Goal: Check status: Check status

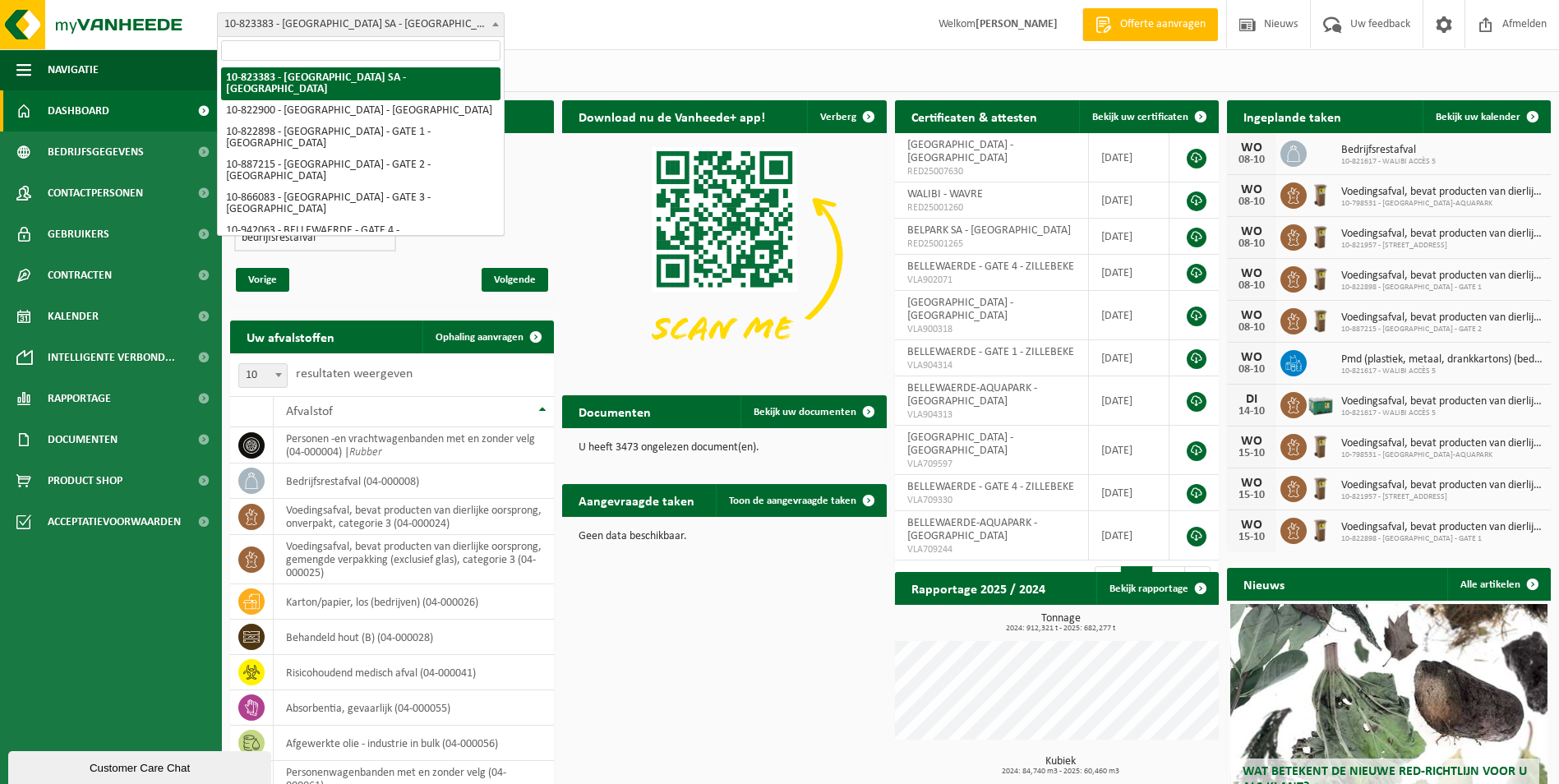
click at [296, 33] on span "10-823383 - [GEOGRAPHIC_DATA] SA - [GEOGRAPHIC_DATA]" at bounding box center [360, 24] width 286 height 23
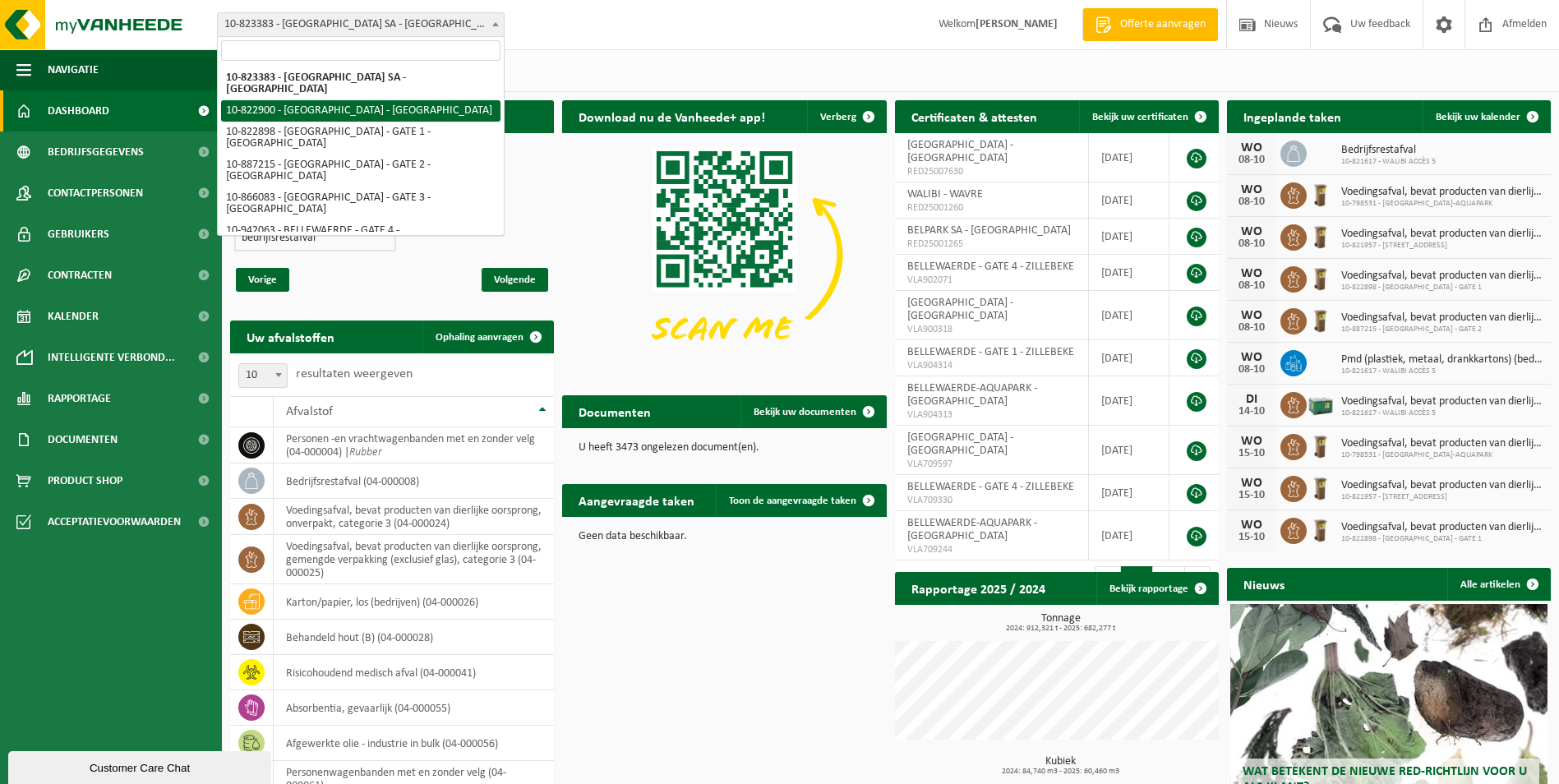
select select "40500"
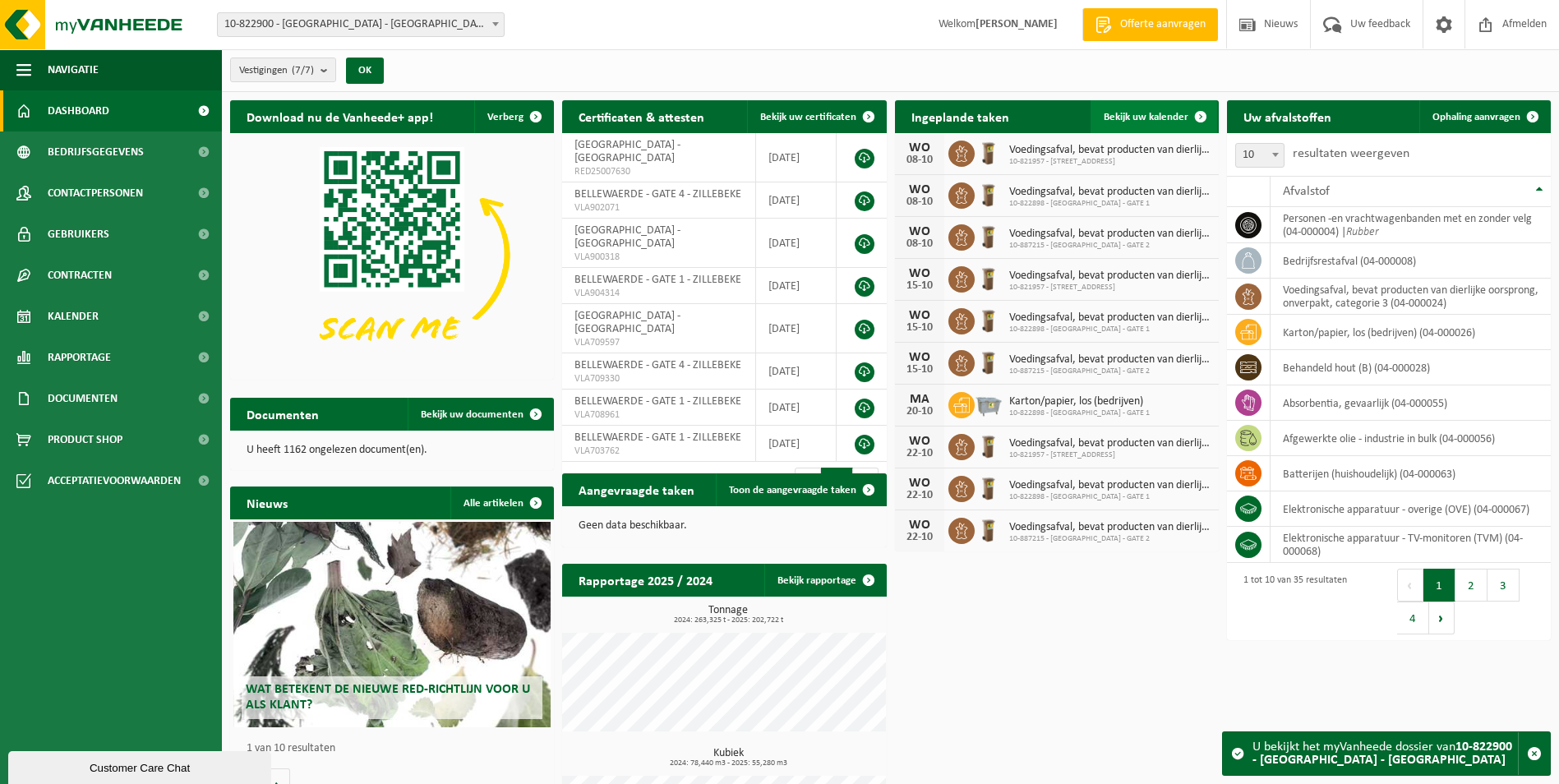
click at [1165, 114] on span "Bekijk uw kalender" at bounding box center [1145, 118] width 84 height 11
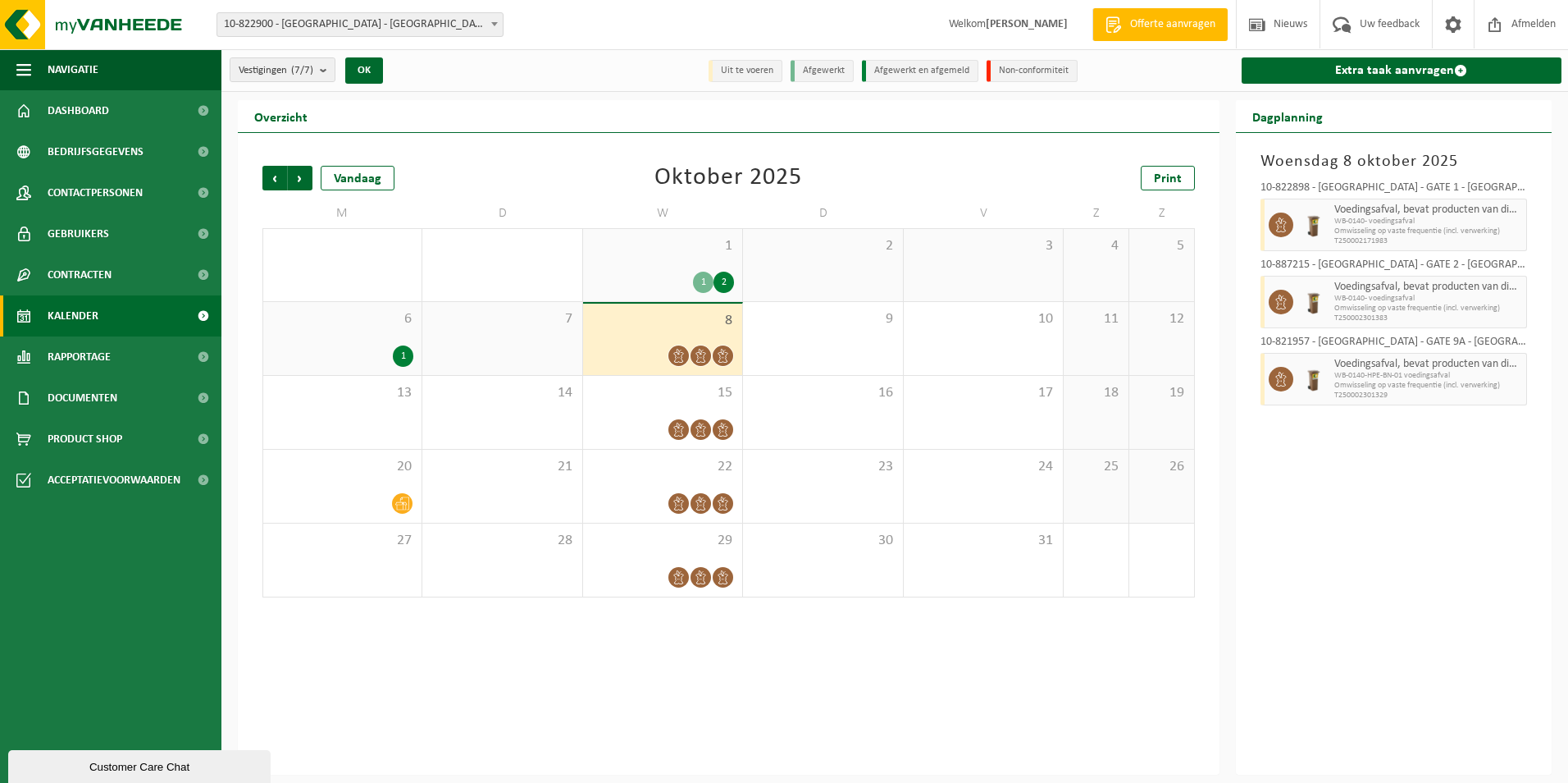
click at [400, 355] on div "1" at bounding box center [403, 356] width 20 height 21
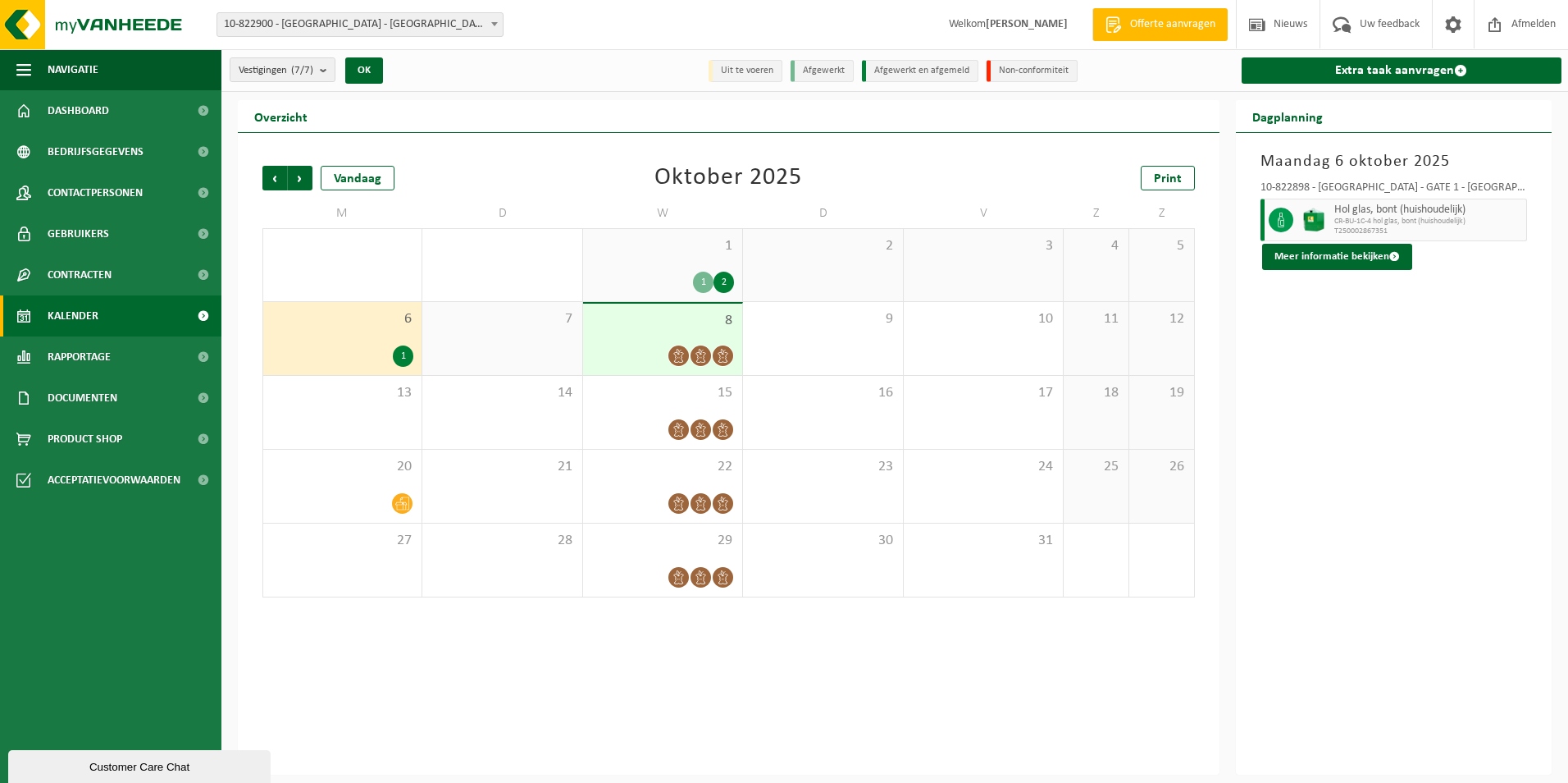
click at [705, 281] on div "1" at bounding box center [703, 282] width 20 height 21
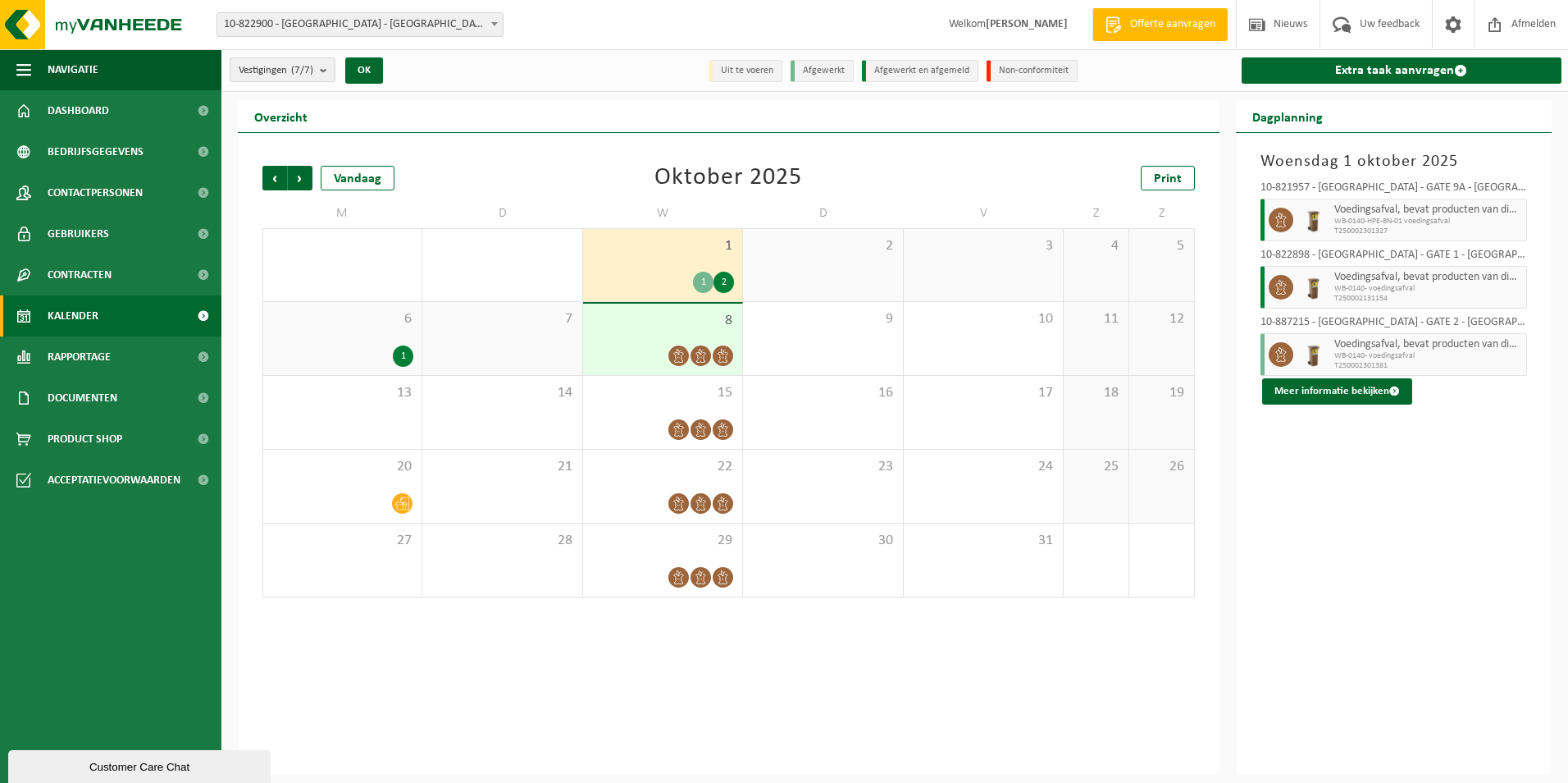
click at [728, 281] on div "2" at bounding box center [723, 282] width 20 height 21
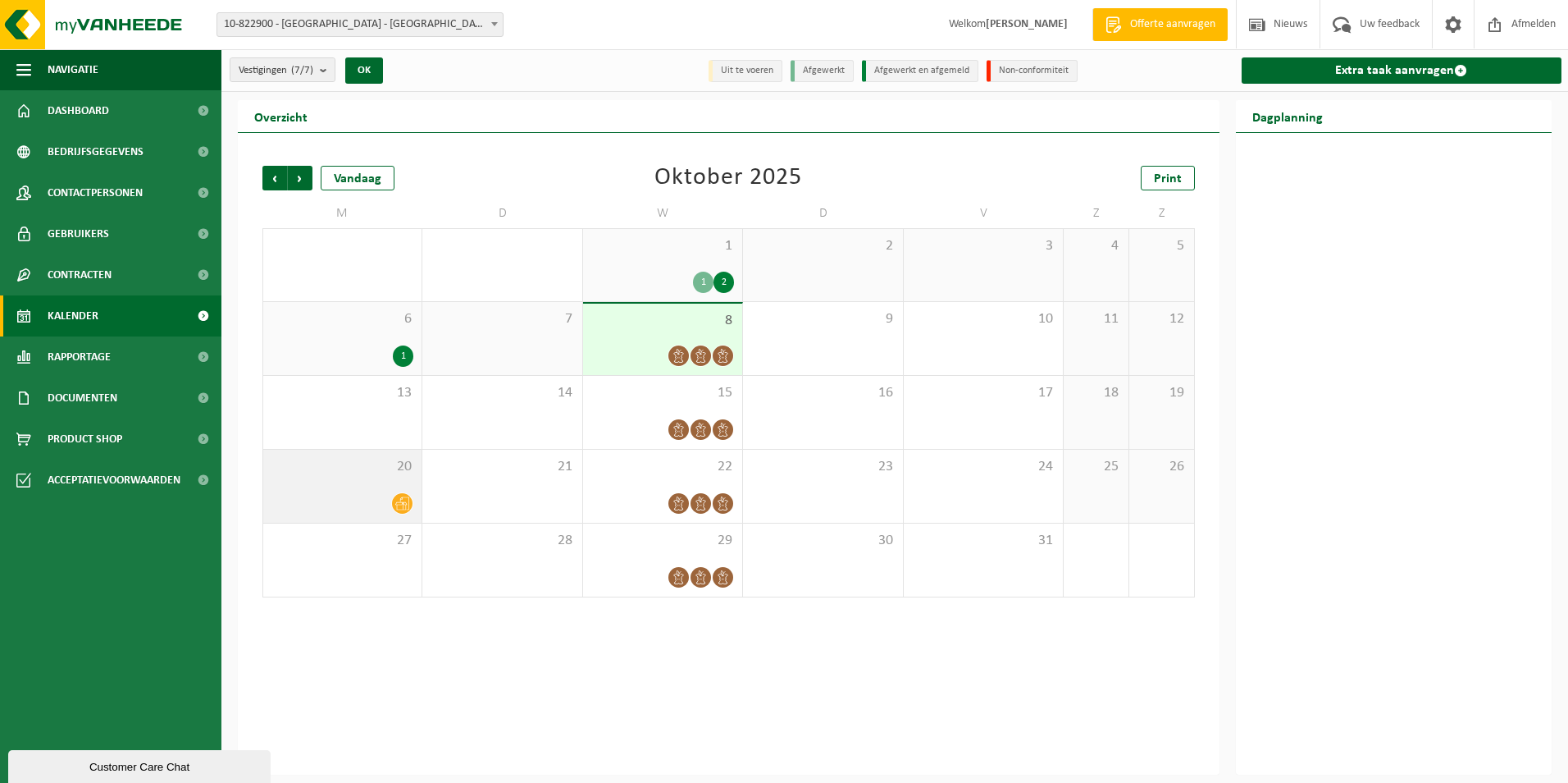
click at [405, 499] on icon at bounding box center [402, 503] width 14 height 14
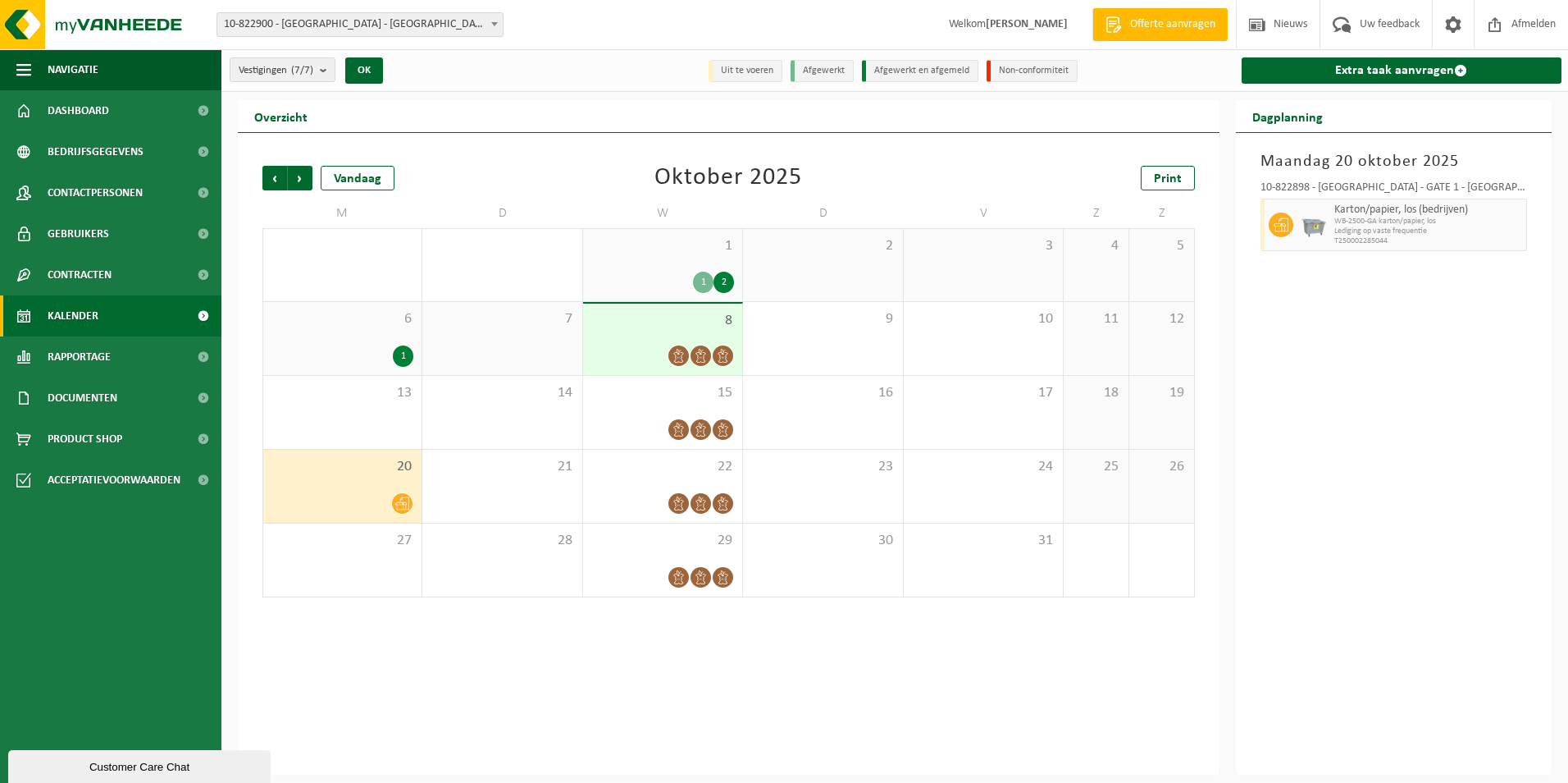
click at [723, 279] on div "2" at bounding box center [723, 282] width 20 height 21
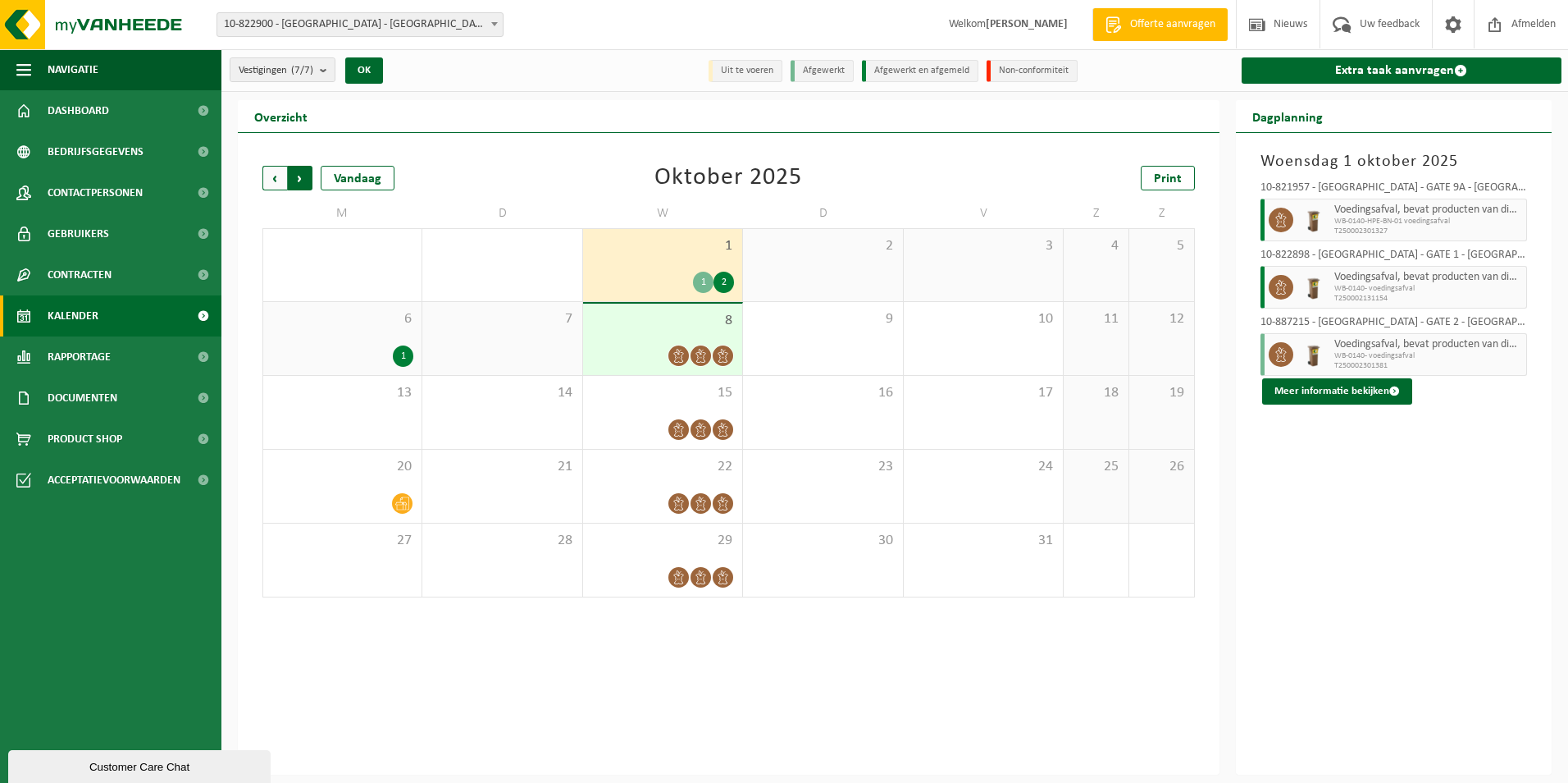
click at [272, 178] on span "Vorige" at bounding box center [274, 177] width 25 height 25
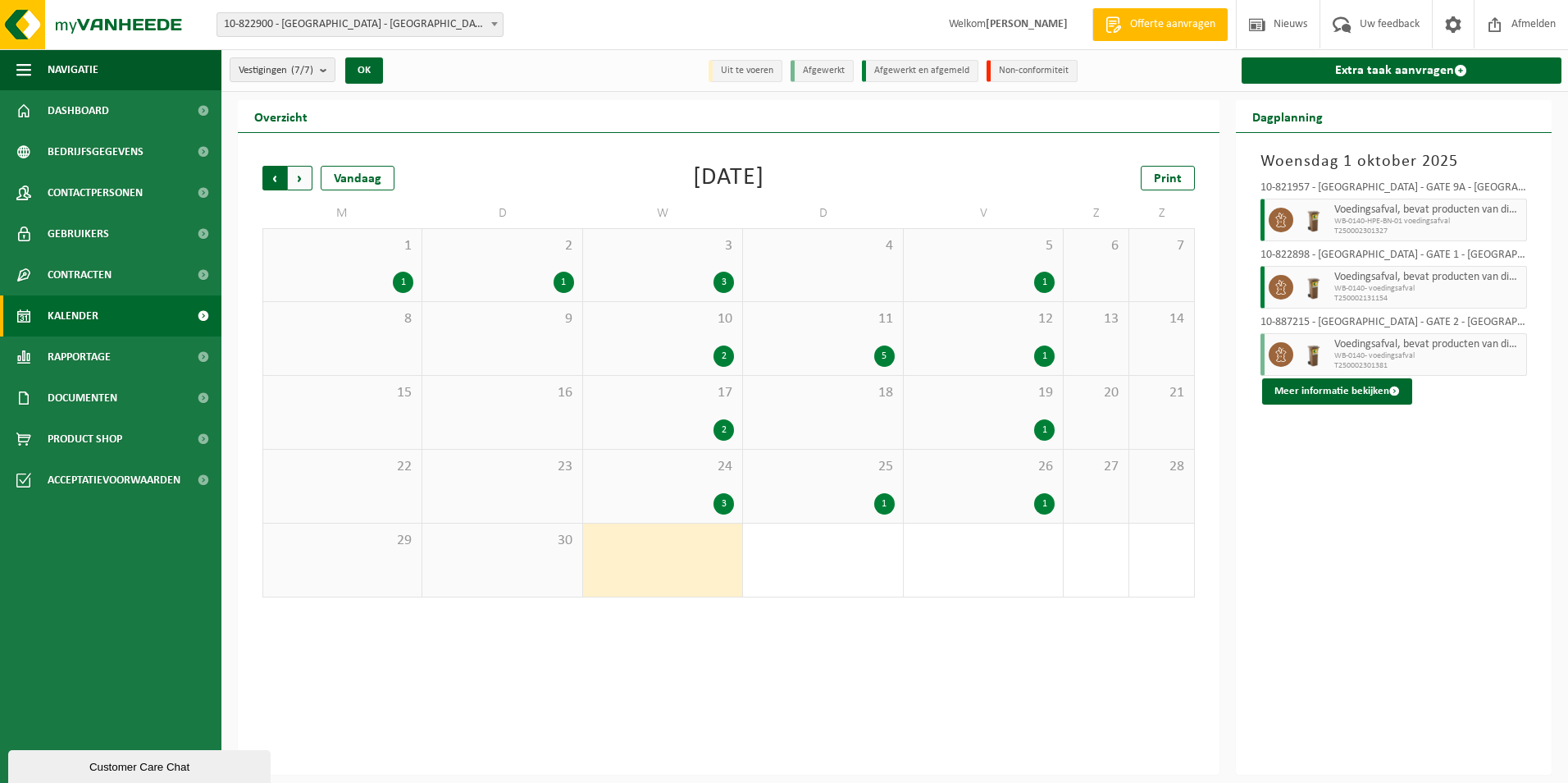
click at [302, 176] on span "Volgende" at bounding box center [300, 177] width 25 height 25
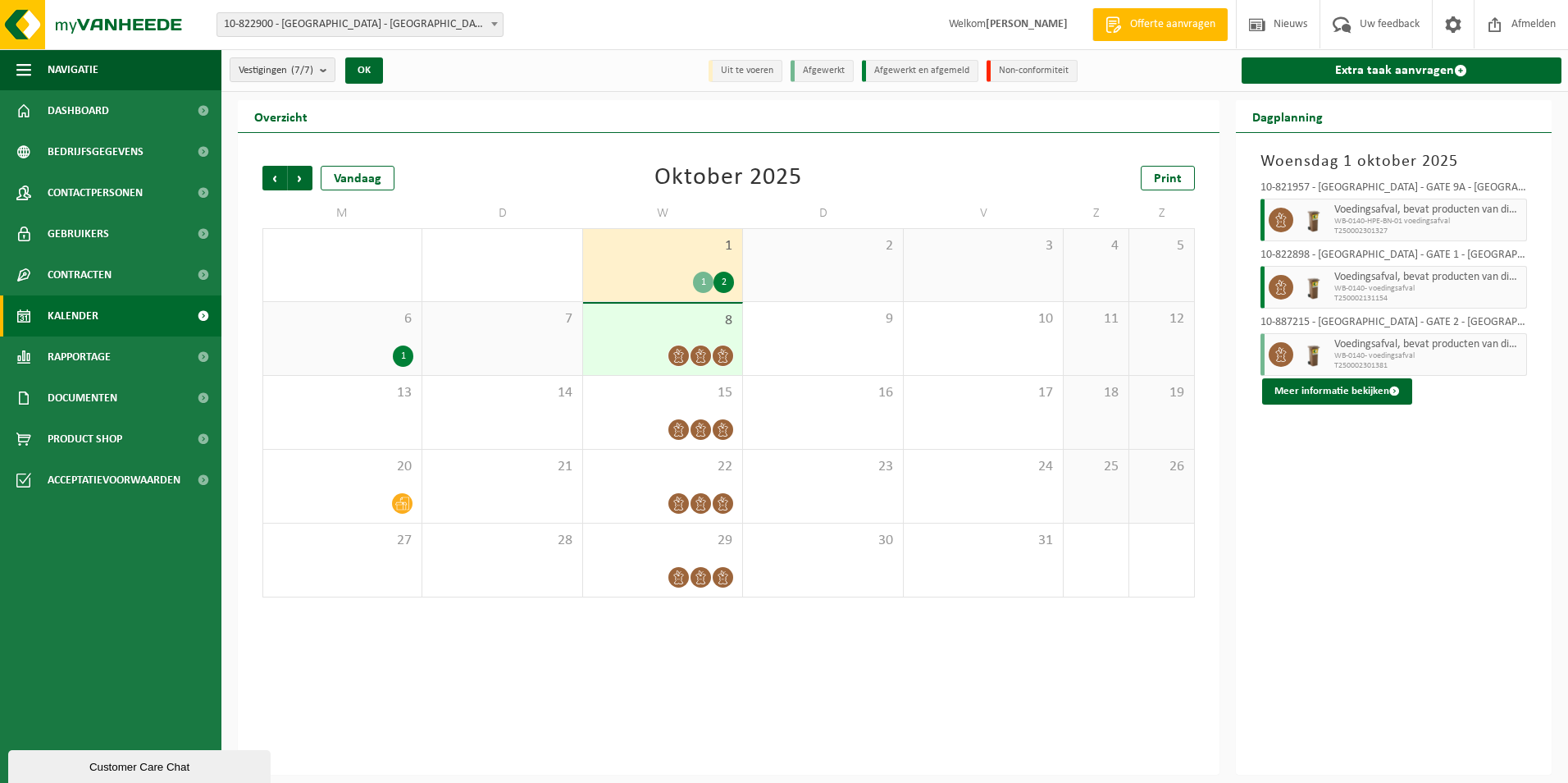
click at [398, 354] on div "1" at bounding box center [403, 356] width 20 height 21
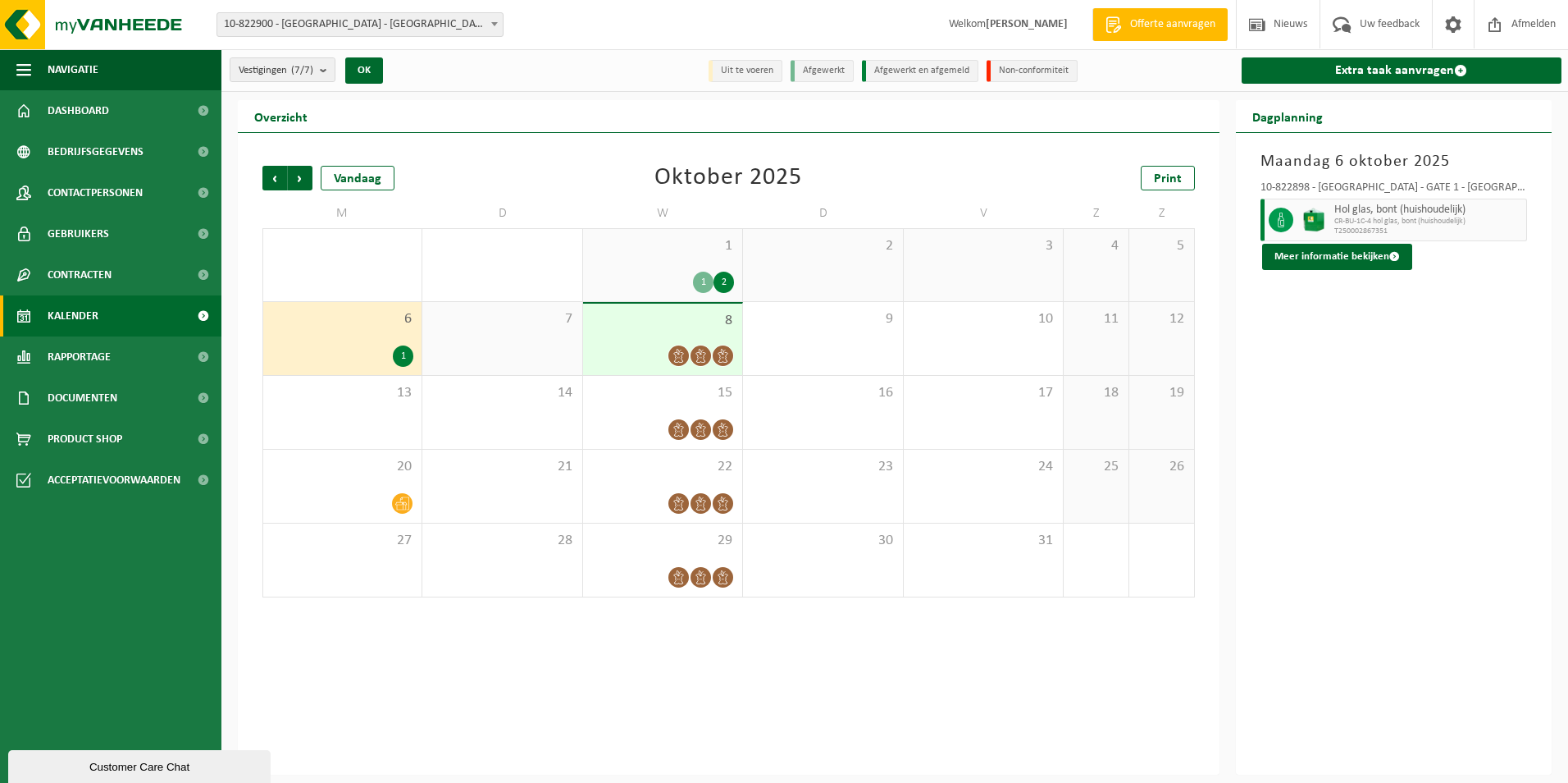
click at [701, 278] on div "1" at bounding box center [703, 282] width 20 height 21
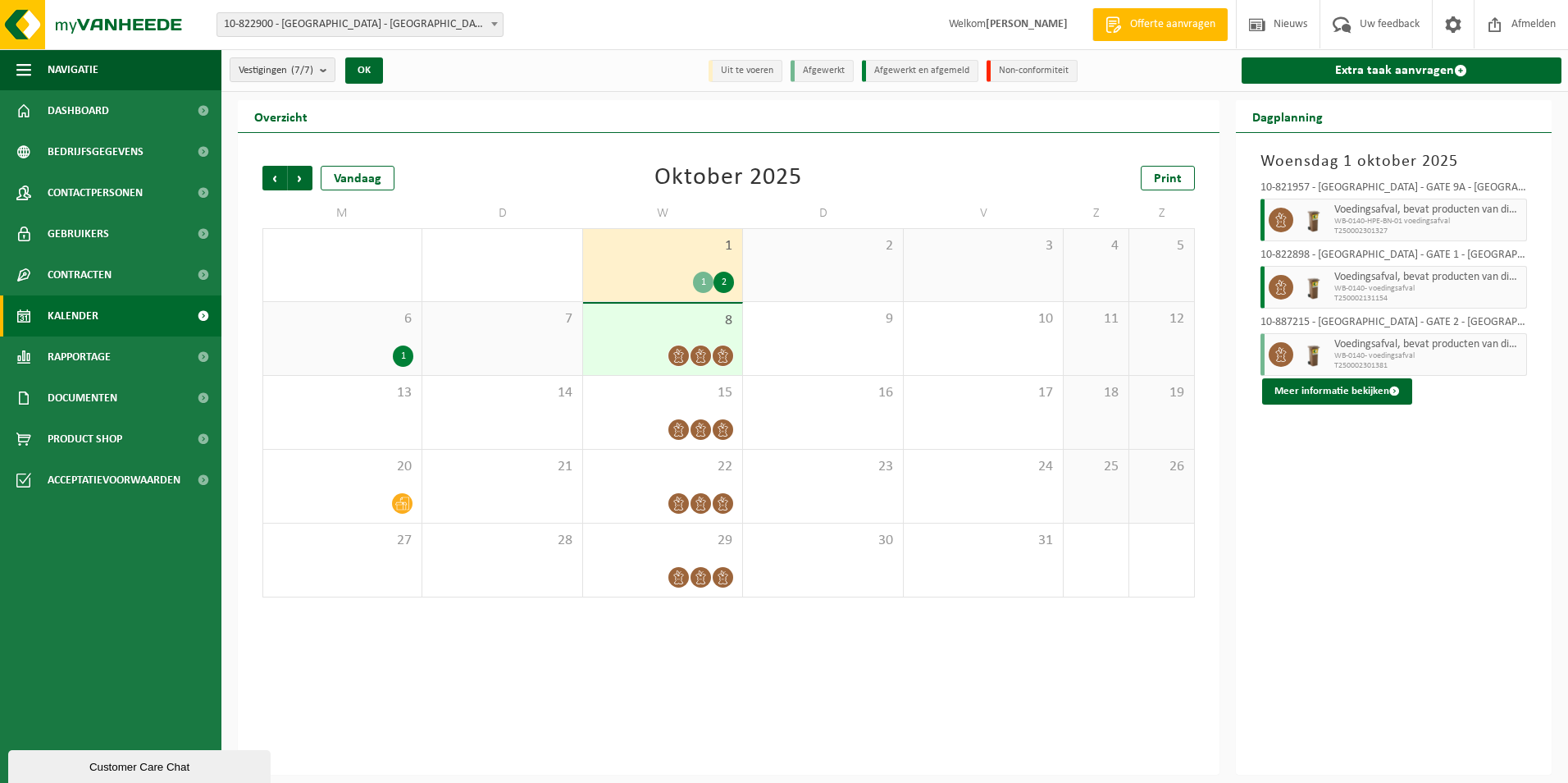
click at [723, 279] on div "2" at bounding box center [723, 282] width 20 height 21
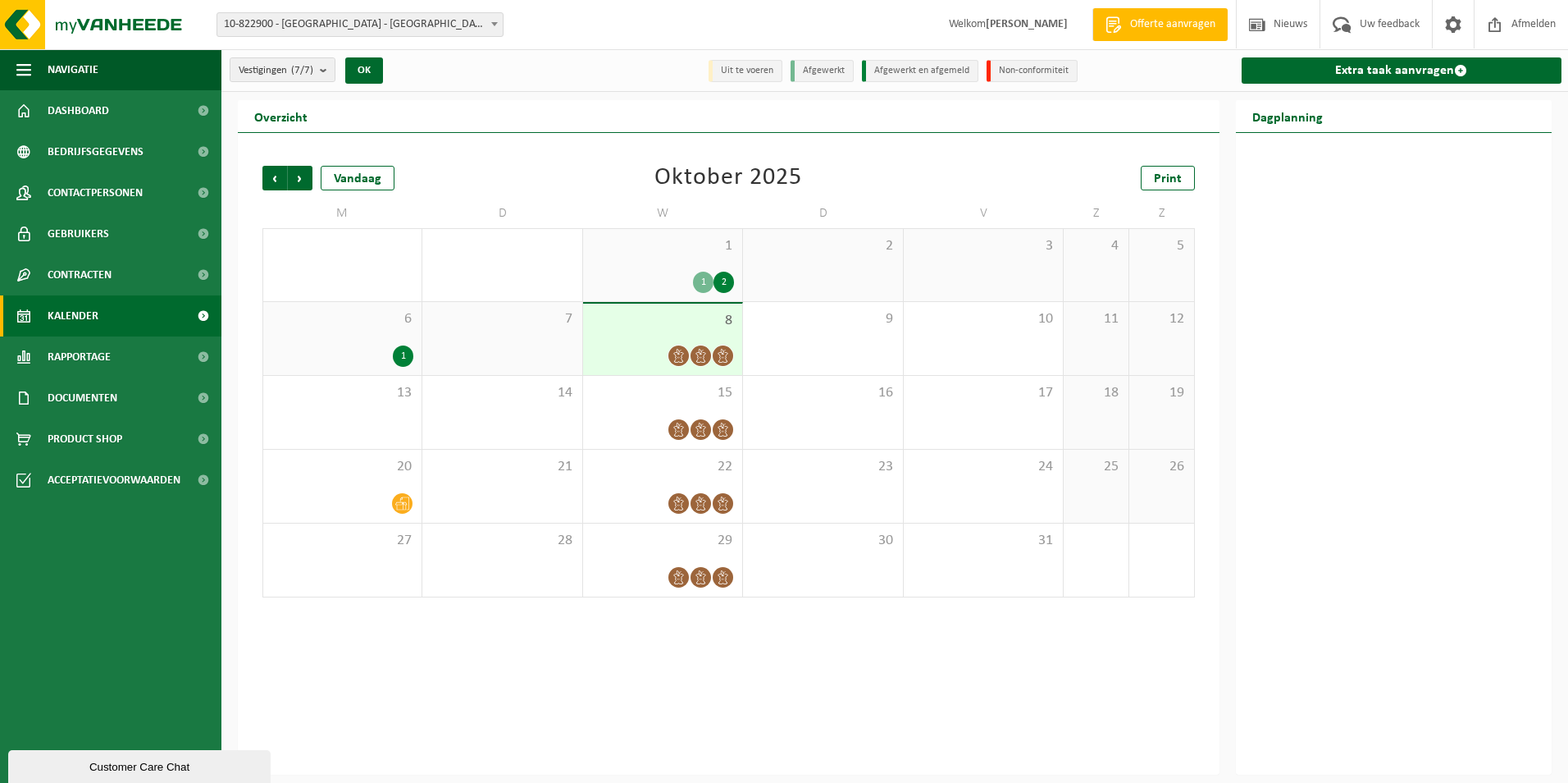
click at [722, 283] on div "2" at bounding box center [723, 282] width 20 height 21
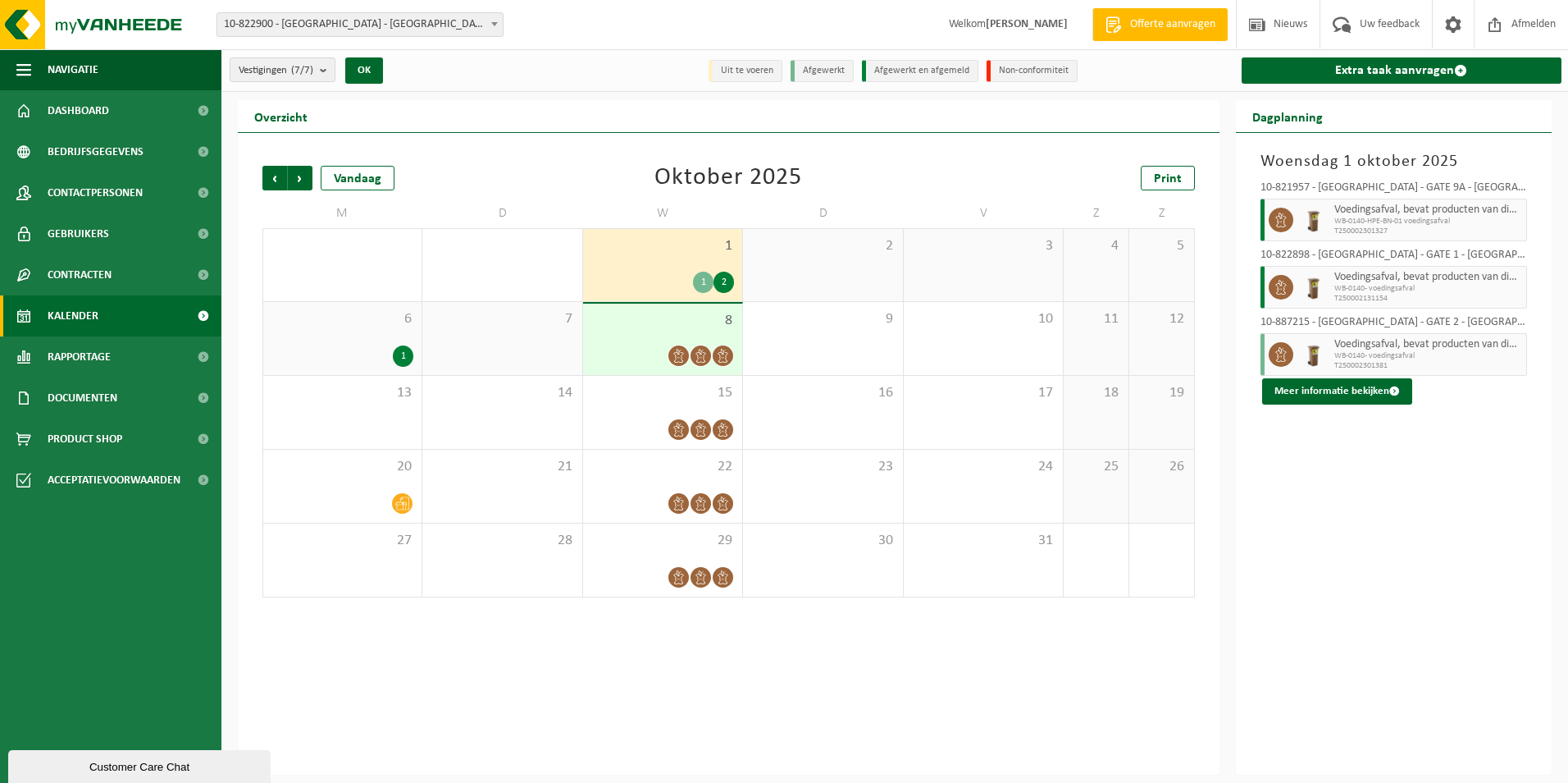
click at [697, 281] on div "1" at bounding box center [703, 282] width 20 height 21
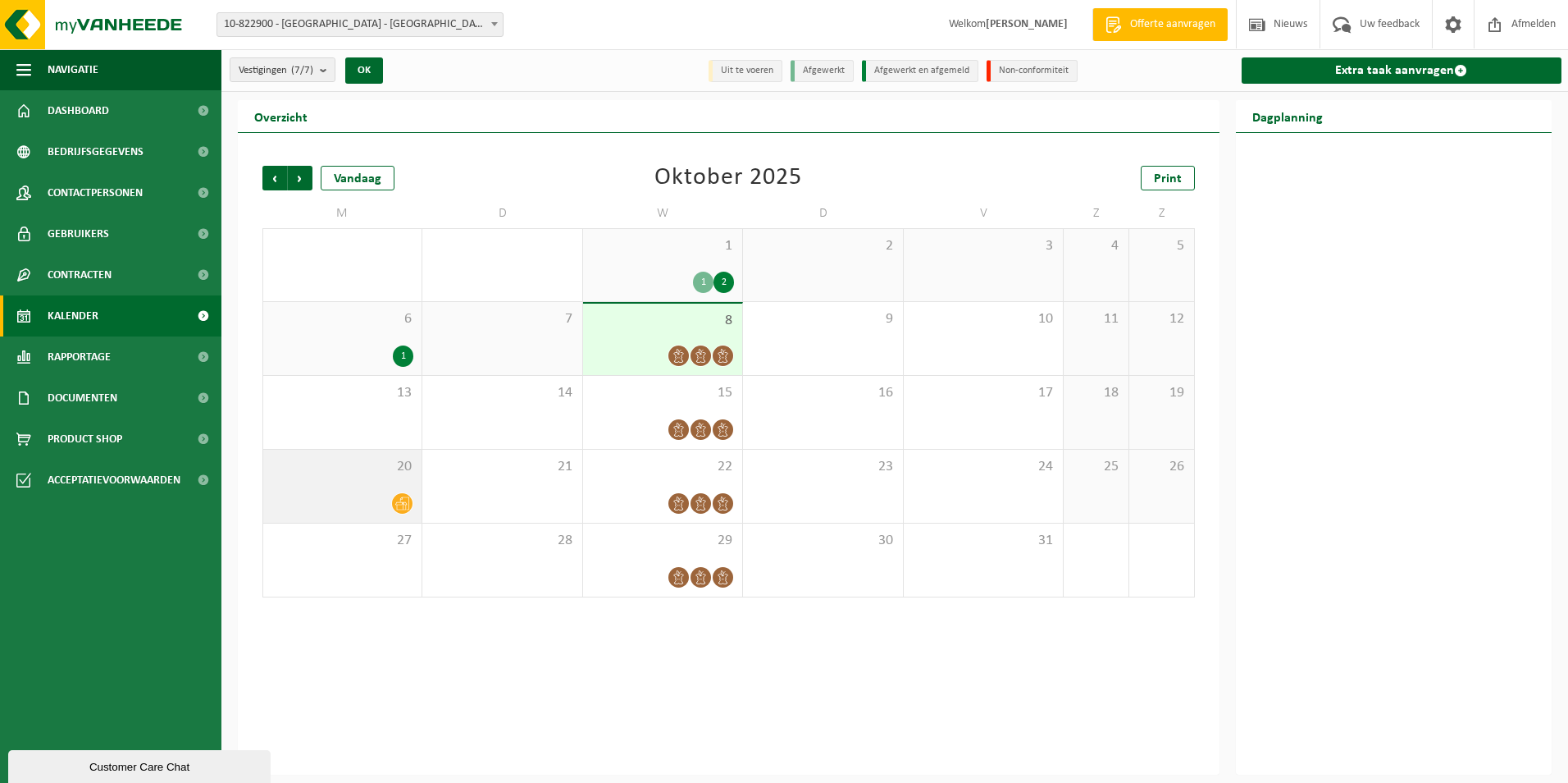
click at [402, 504] on icon at bounding box center [402, 504] width 14 height 13
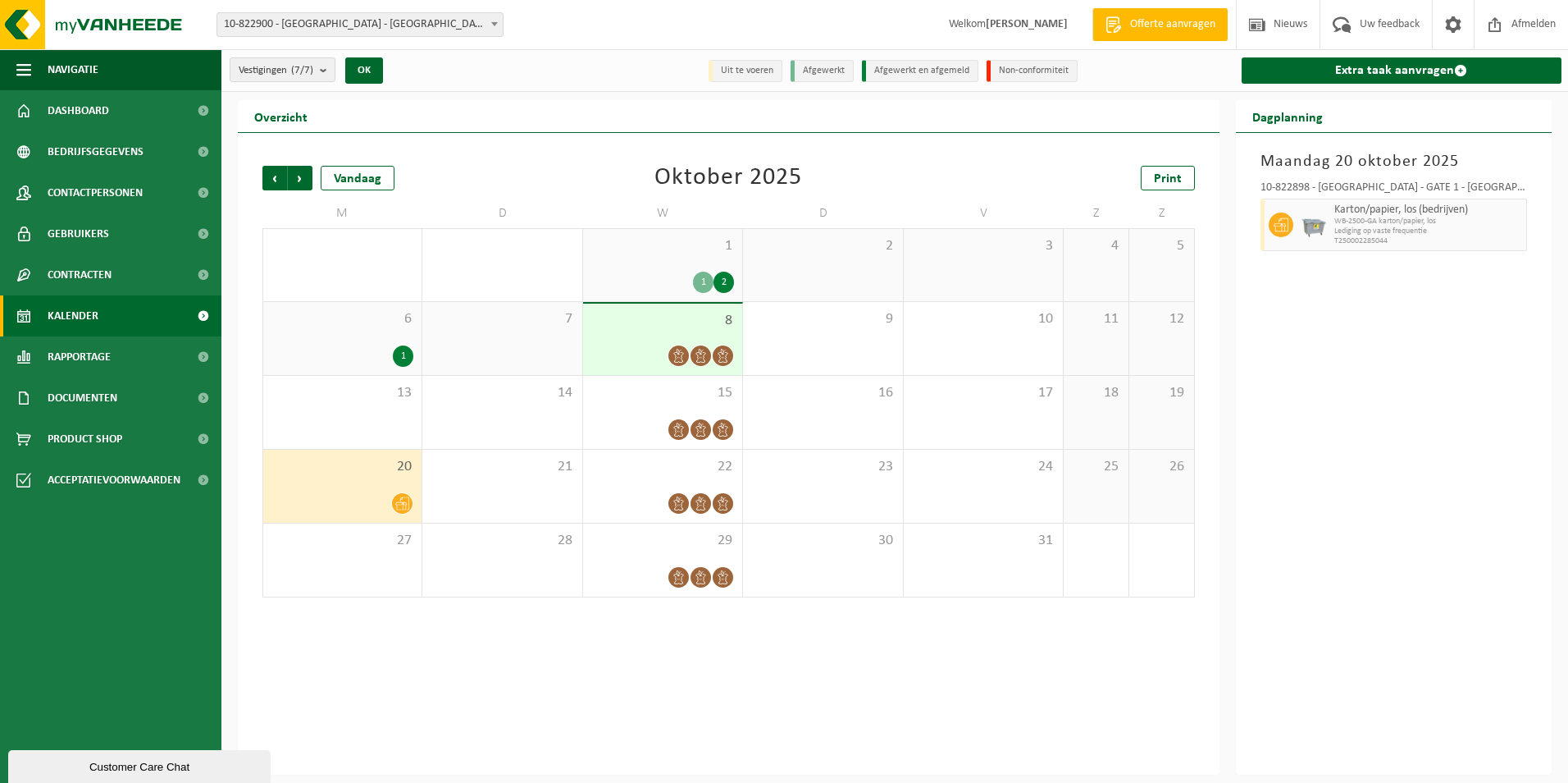
click at [349, 351] on div "1" at bounding box center [343, 356] width 142 height 21
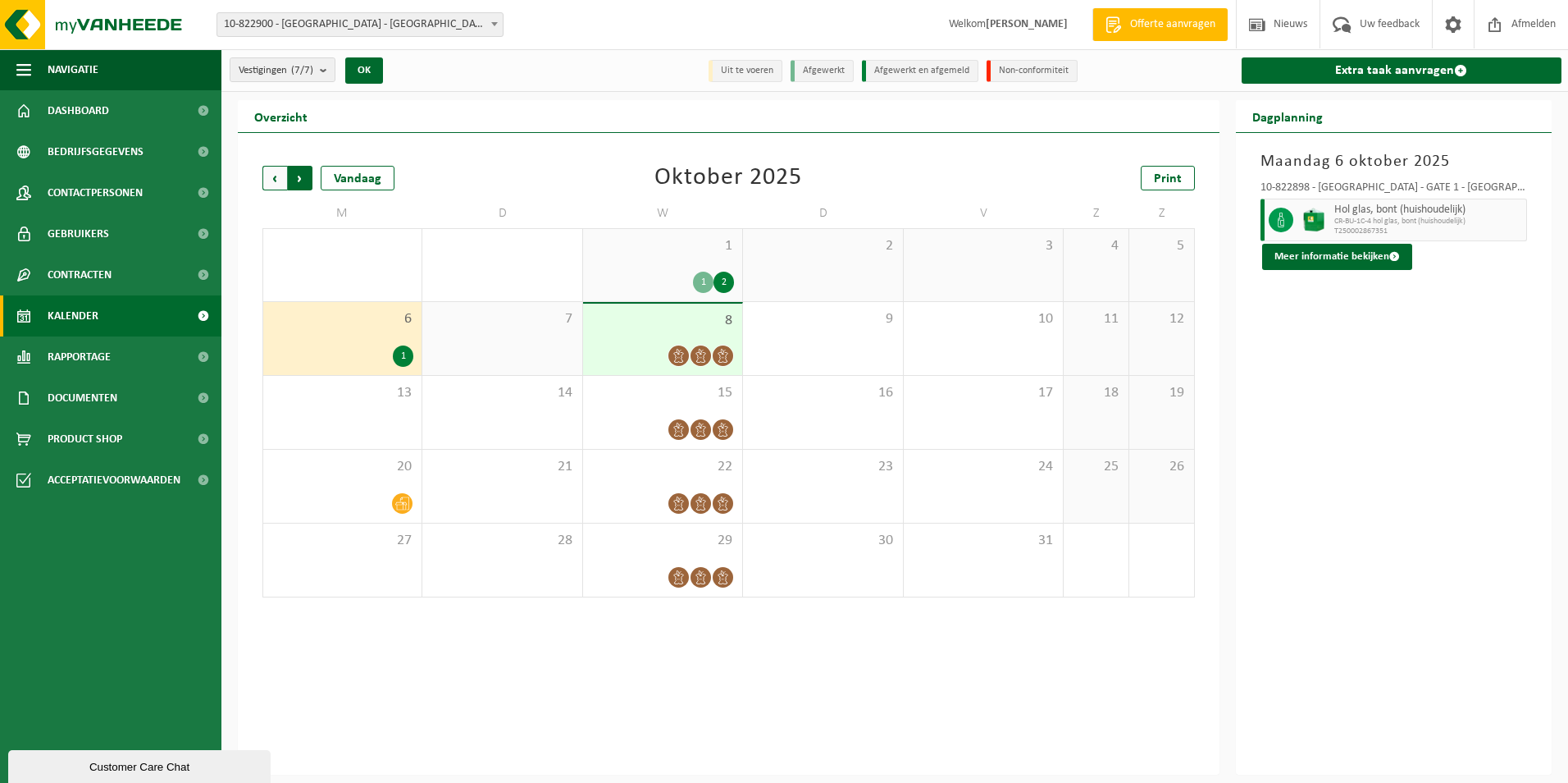
click at [272, 177] on span "Vorige" at bounding box center [274, 177] width 25 height 25
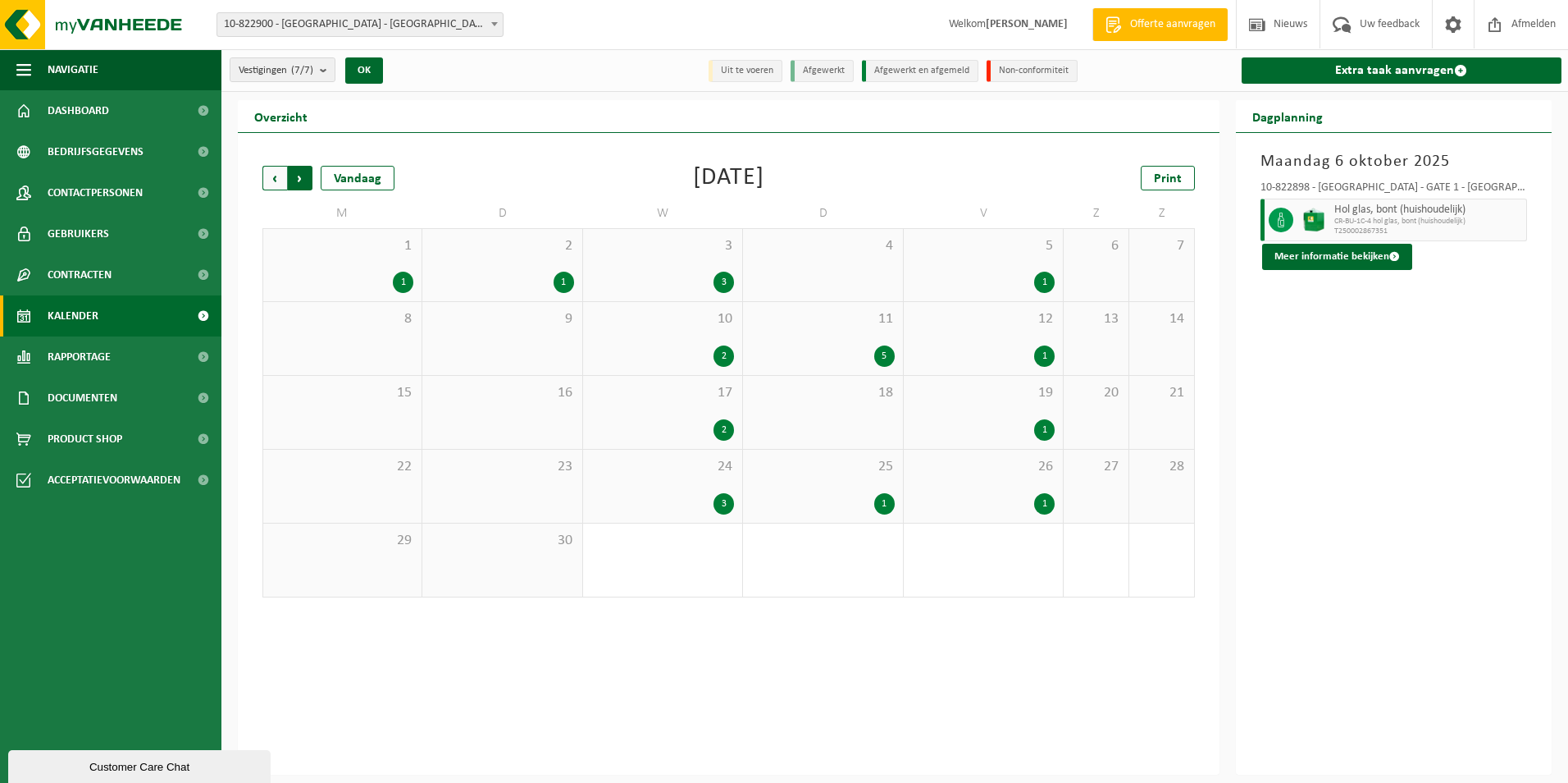
click at [273, 177] on span "Vorige" at bounding box center [274, 177] width 25 height 25
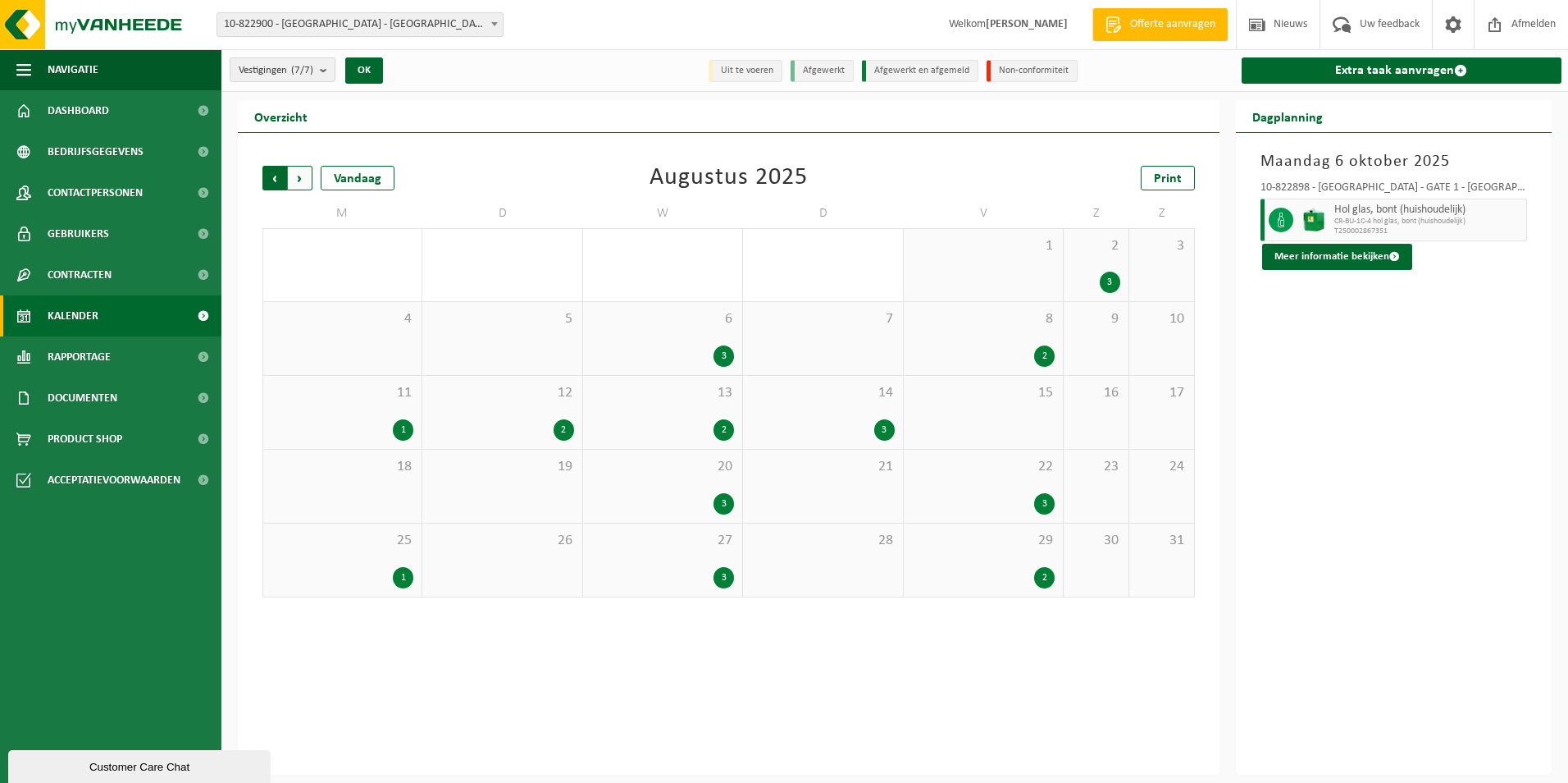
click at [301, 174] on span "Volgende" at bounding box center [300, 177] width 25 height 25
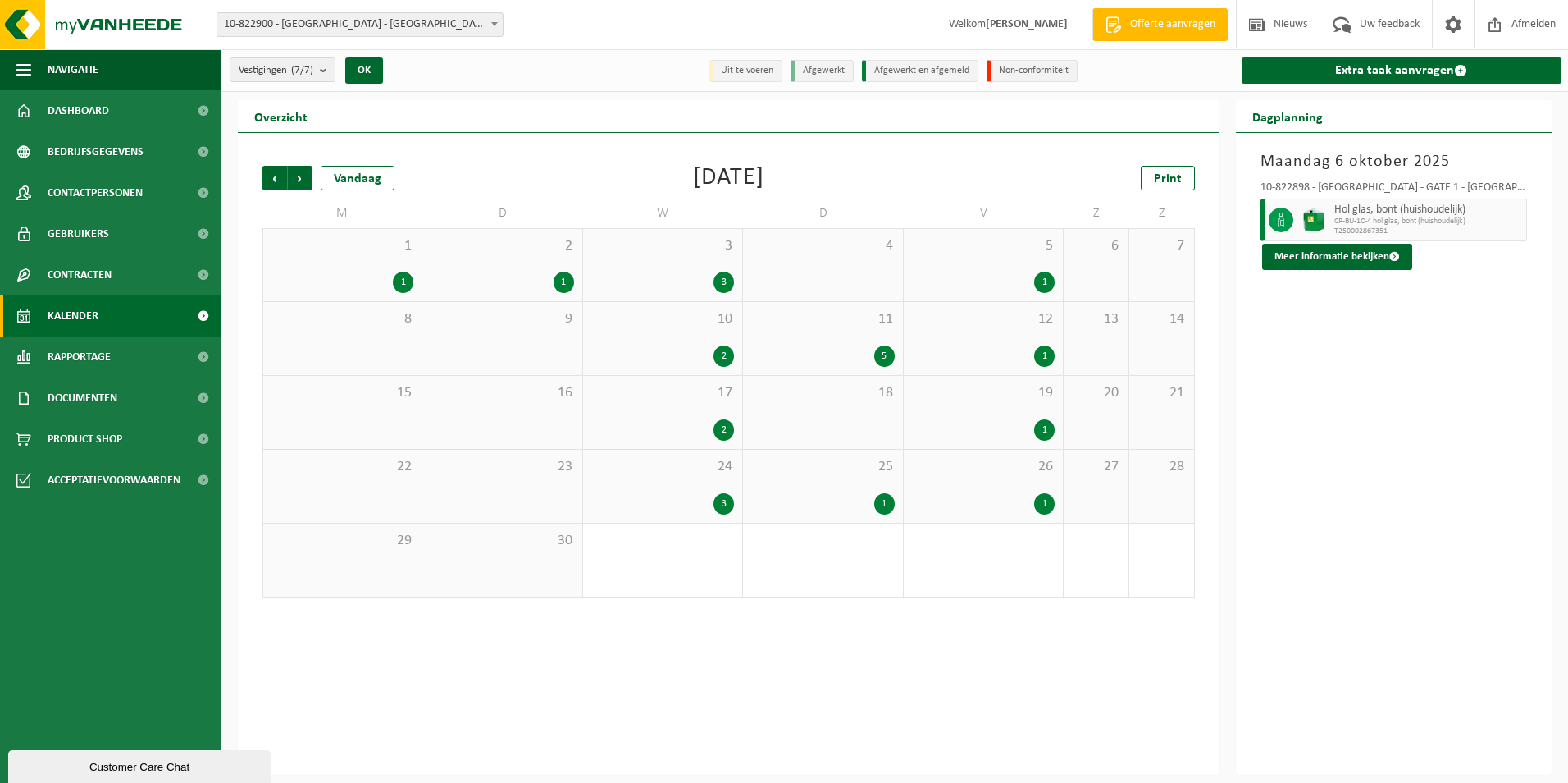
click at [301, 174] on span "Volgende" at bounding box center [300, 177] width 25 height 25
